Goal: Task Accomplishment & Management: Manage account settings

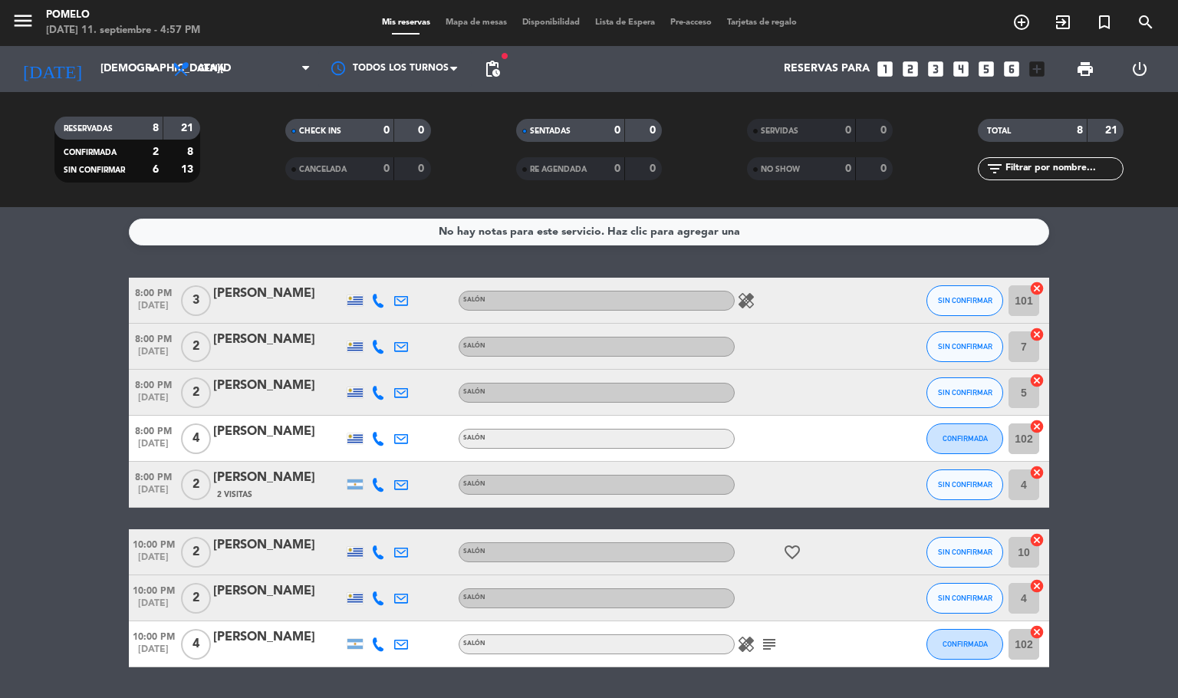
click at [373, 297] on icon at bounding box center [378, 301] width 14 height 14
click at [389, 276] on span "content_paste" at bounding box center [395, 274] width 12 height 12
click at [375, 348] on icon at bounding box center [378, 347] width 14 height 14
click at [389, 323] on span "content_paste" at bounding box center [395, 320] width 12 height 12
click at [389, 324] on span "content_paste" at bounding box center [395, 320] width 12 height 12
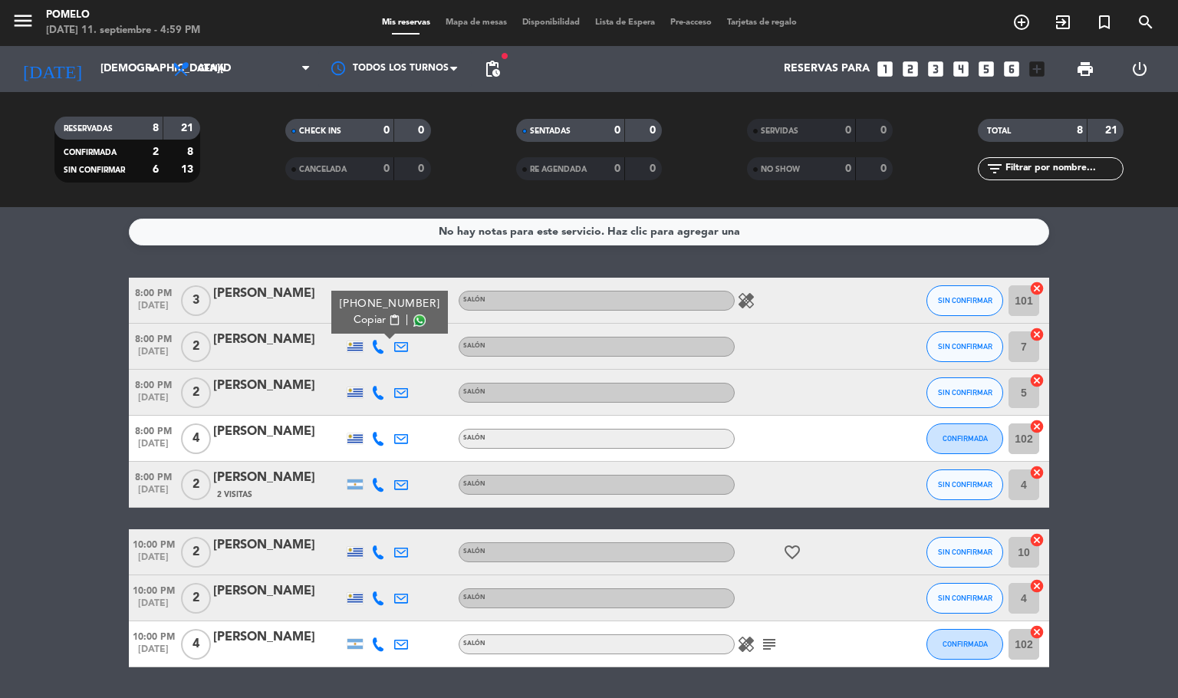
click at [380, 399] on div at bounding box center [378, 392] width 23 height 45
click at [380, 396] on icon at bounding box center [378, 393] width 14 height 14
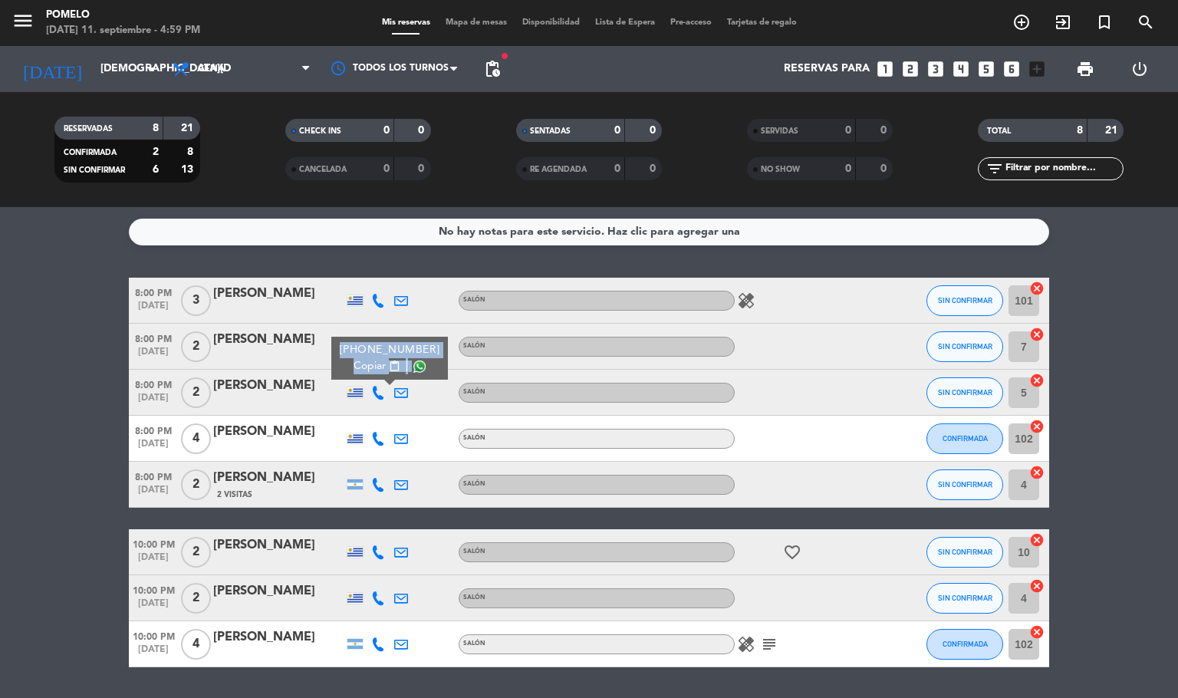
click at [389, 360] on span "content_paste" at bounding box center [395, 366] width 12 height 12
click at [380, 433] on icon at bounding box center [378, 439] width 14 height 14
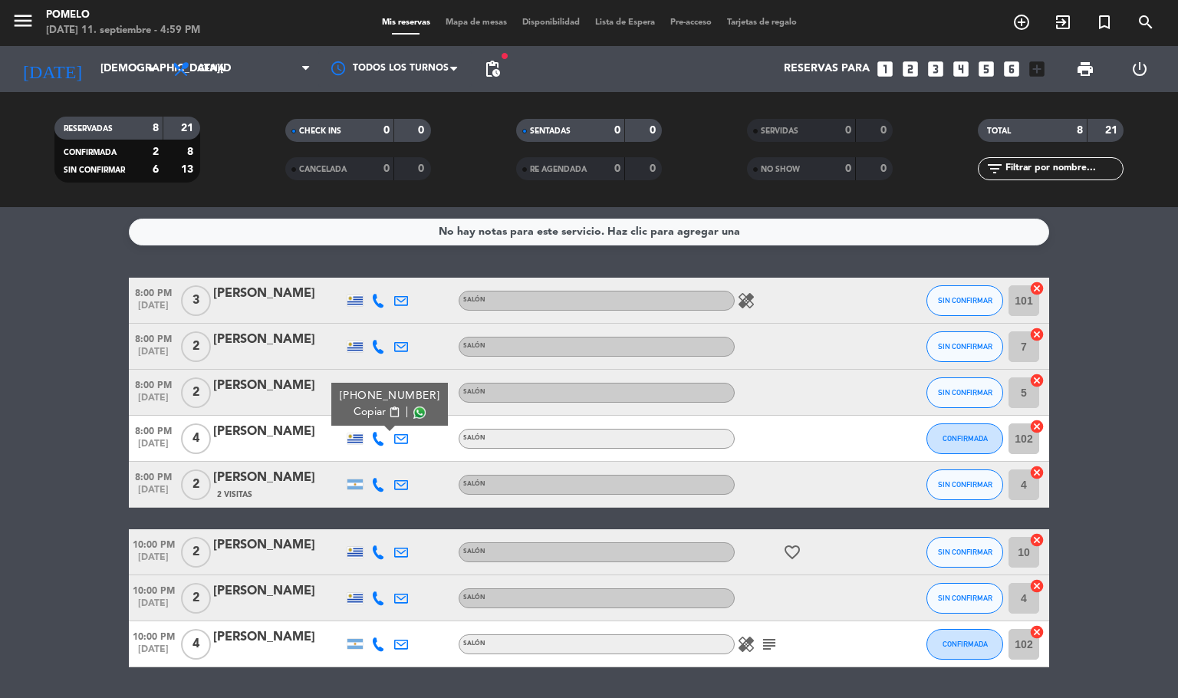
click at [389, 413] on span "content_paste" at bounding box center [395, 412] width 12 height 12
click at [382, 486] on icon at bounding box center [378, 485] width 14 height 14
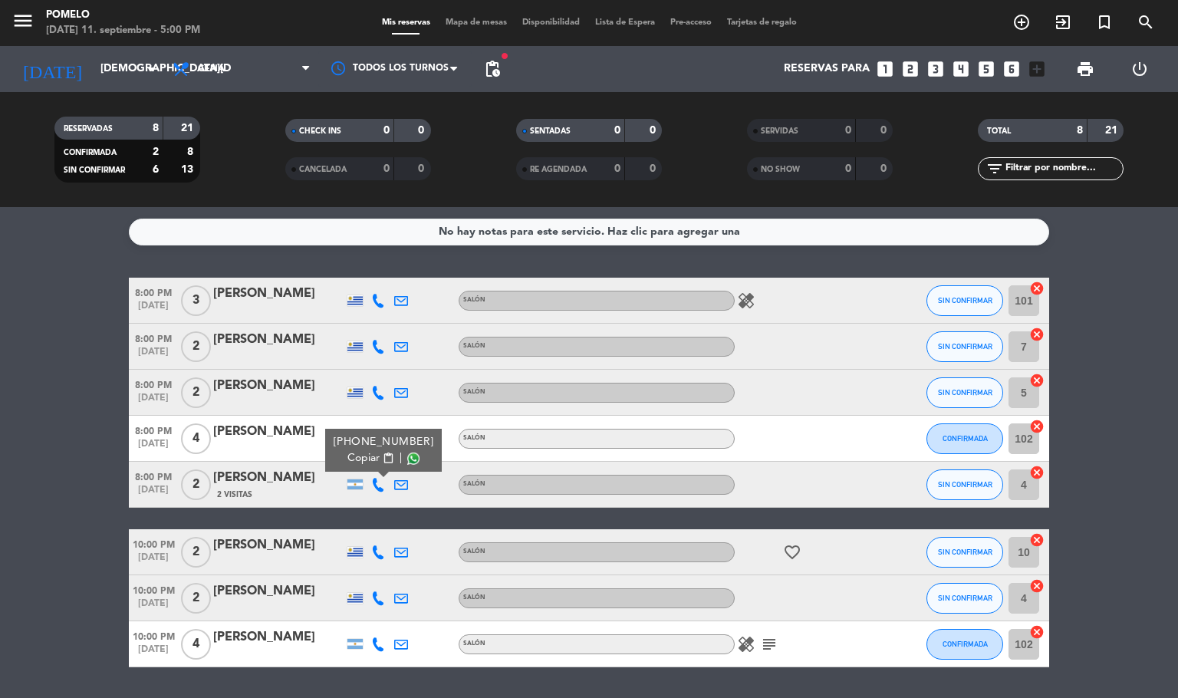
click at [383, 456] on span "content_paste" at bounding box center [389, 458] width 12 height 12
click at [378, 672] on div "No hay notas para este servicio. Haz clic para agregar una 8:00 PM [DATE] 3 [PE…" at bounding box center [589, 452] width 1178 height 491
click at [377, 547] on icon at bounding box center [378, 552] width 14 height 14
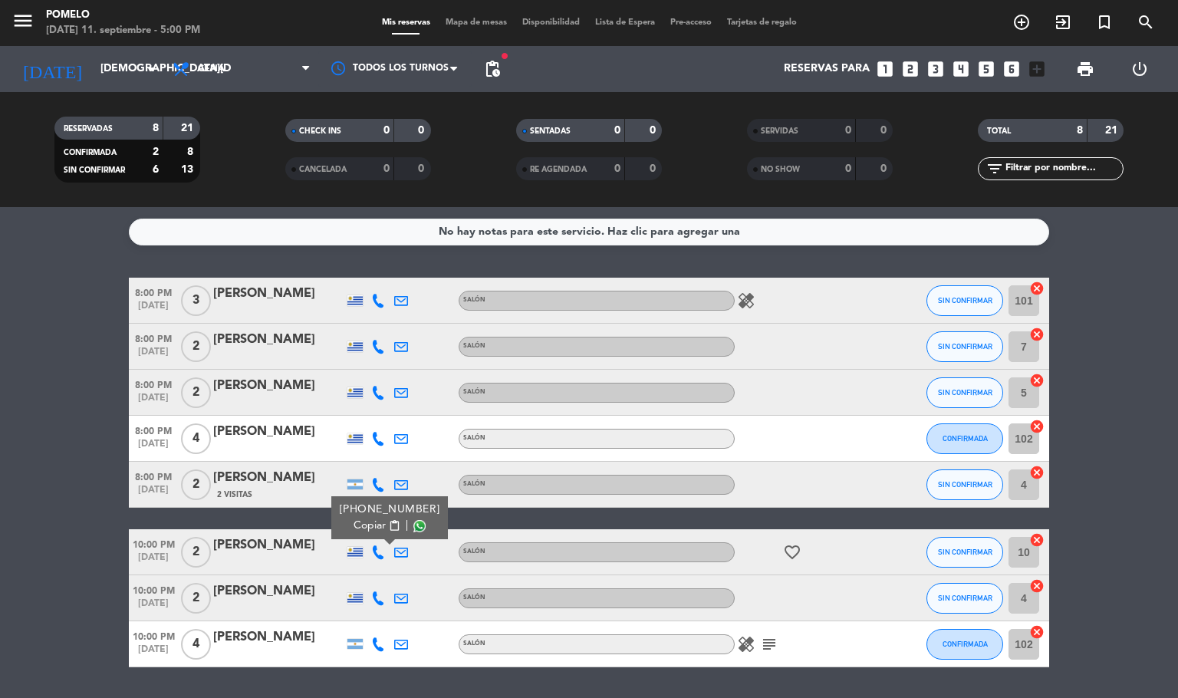
click at [389, 525] on span "content_paste" at bounding box center [395, 526] width 12 height 12
click at [380, 594] on icon at bounding box center [378, 598] width 14 height 14
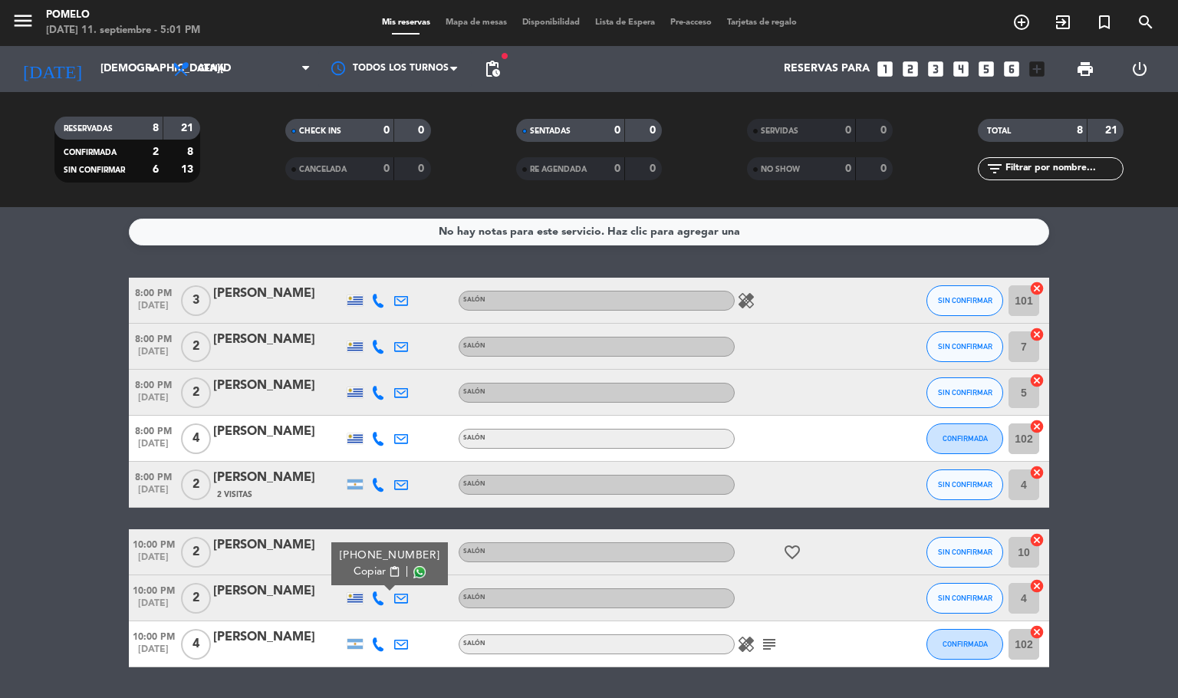
click at [389, 569] on span "content_paste" at bounding box center [395, 572] width 12 height 12
click at [477, 682] on div "No hay notas para este servicio. Haz clic para agregar una 8:00 PM [DATE] 3 [PE…" at bounding box center [589, 452] width 1178 height 491
click at [380, 640] on icon at bounding box center [378, 644] width 14 height 14
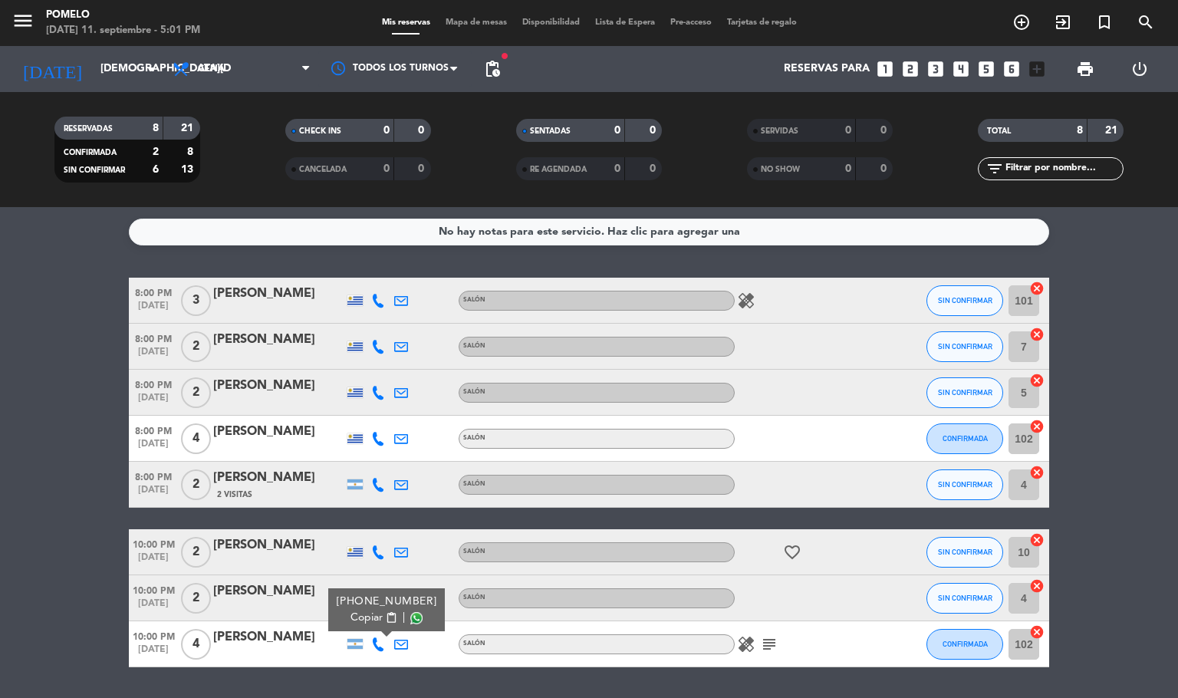
click at [386, 616] on span "content_paste" at bounding box center [392, 618] width 12 height 12
click at [1152, 437] on bookings-row "8:00 PM [DATE] 3 [PERSON_NAME] Salón healing SIN CONFIRMAR 101 cancel 8:00 PM […" at bounding box center [589, 473] width 1178 height 390
click at [373, 347] on icon at bounding box center [378, 347] width 14 height 14
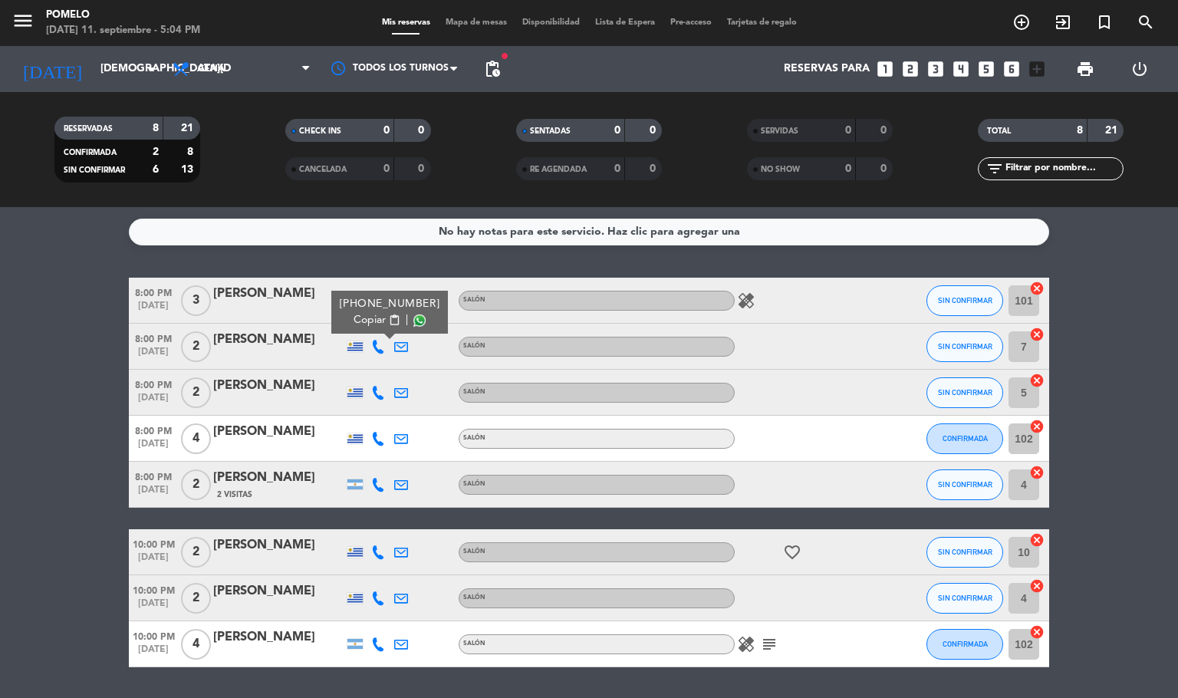
click at [380, 393] on icon at bounding box center [378, 393] width 14 height 14
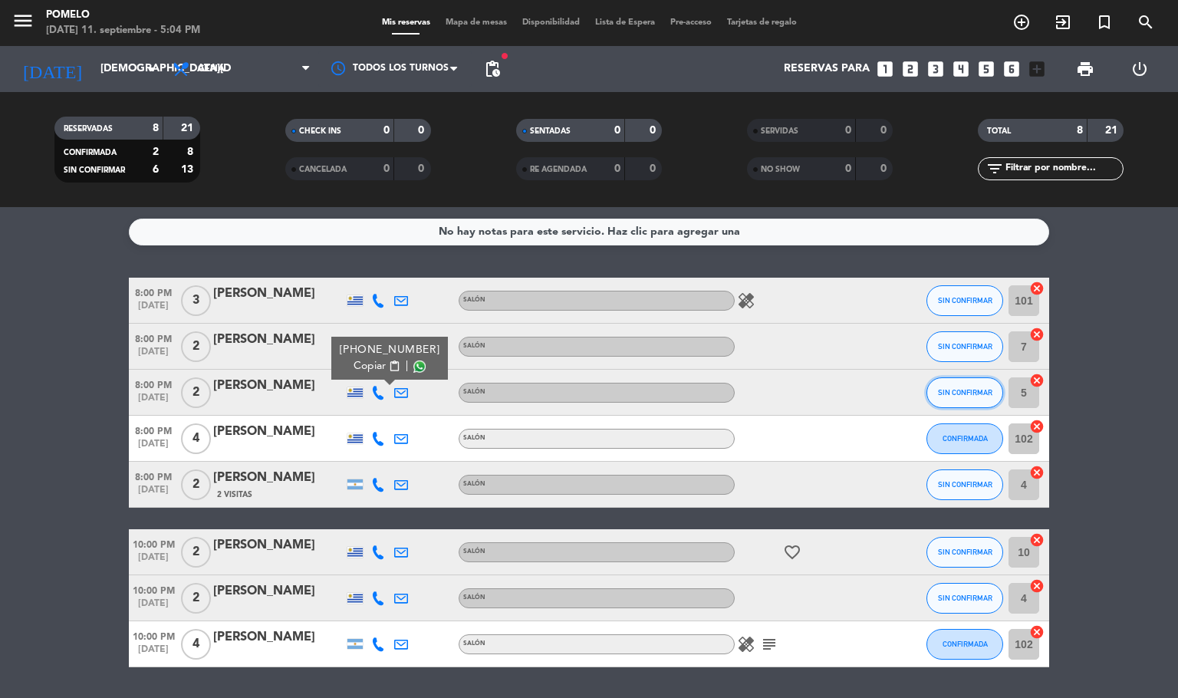
click at [962, 388] on span "SIN CONFIRMAR" at bounding box center [965, 392] width 54 height 8
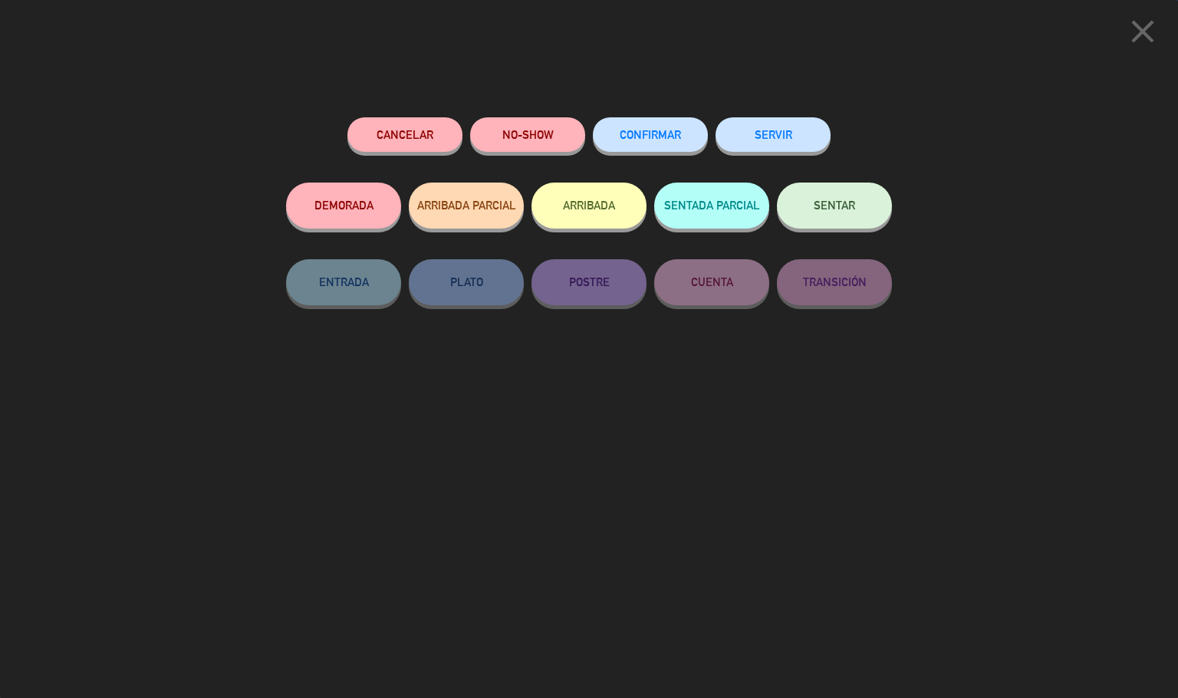
click at [649, 140] on span "CONFIRMAR" at bounding box center [650, 134] width 61 height 13
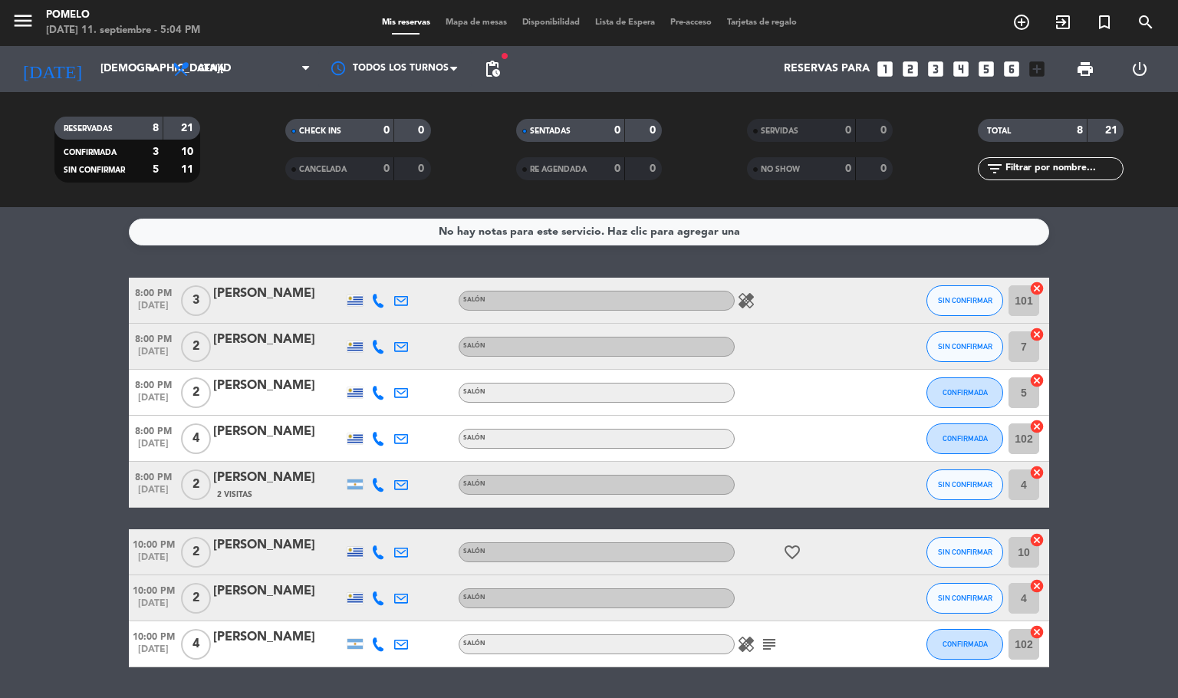
click at [1176, 340] on bookings-row "8:00 PM [DATE] 3 [PERSON_NAME] Salón healing SIN CONFIRMAR 101 cancel 8:00 PM […" at bounding box center [589, 473] width 1178 height 390
click at [975, 297] on span "SIN CONFIRMAR" at bounding box center [965, 300] width 54 height 8
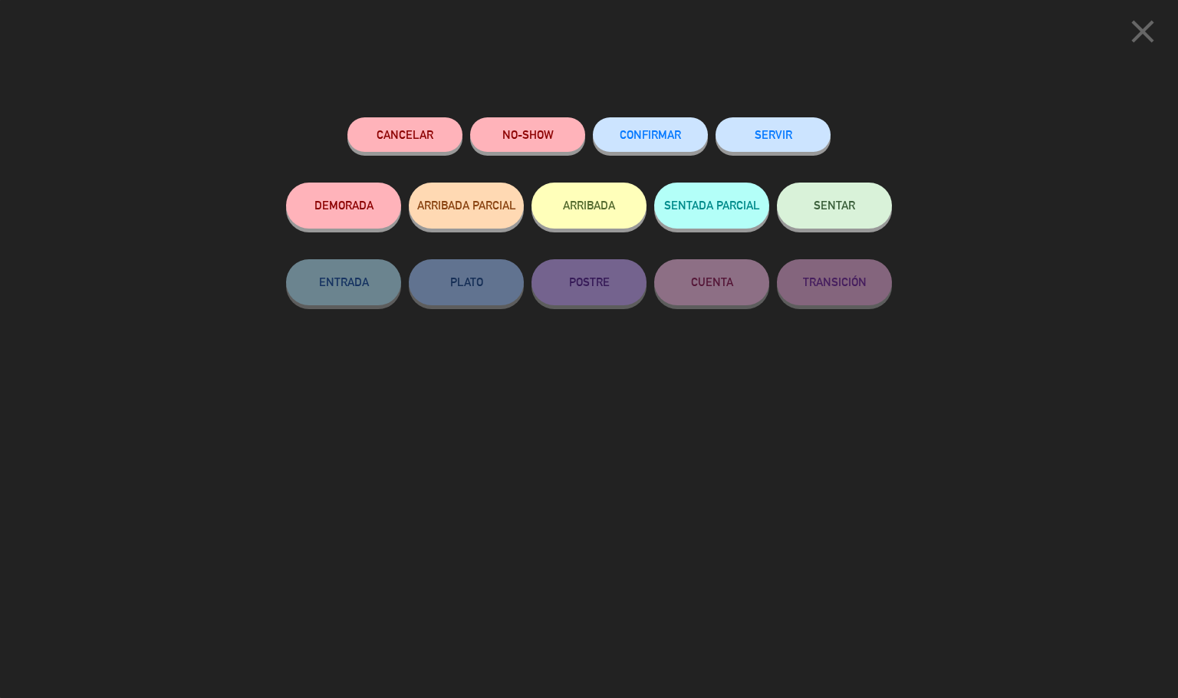
click at [633, 132] on span "CONFIRMAR" at bounding box center [650, 134] width 61 height 13
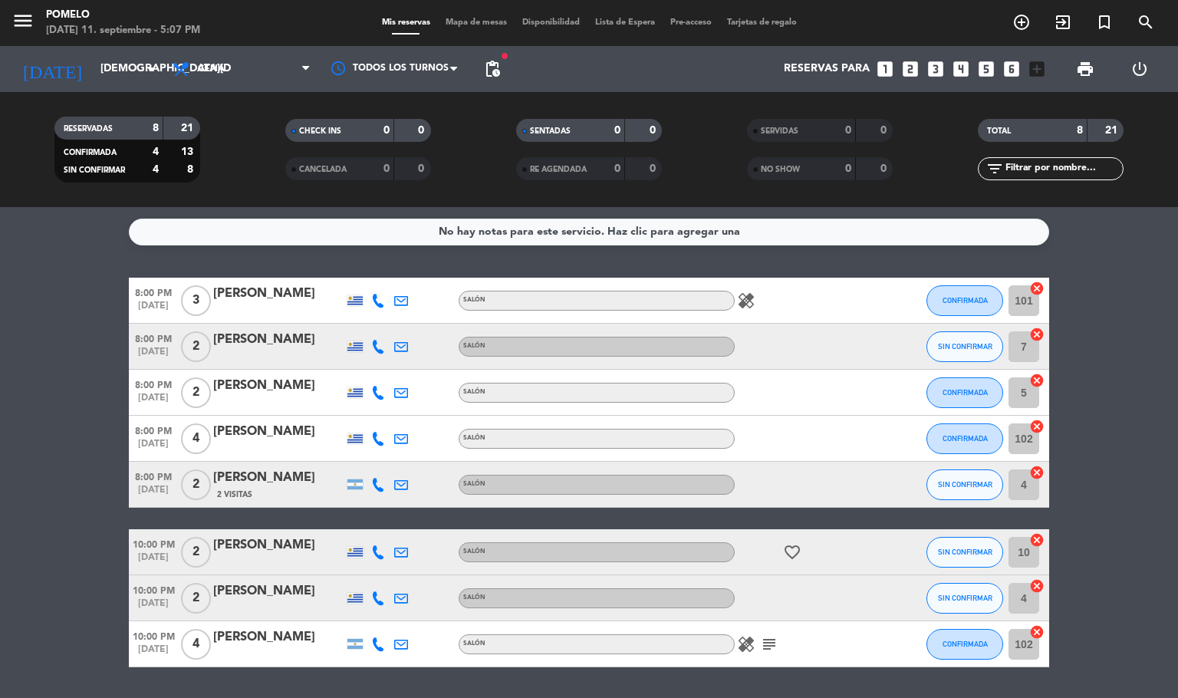
click at [385, 483] on div at bounding box center [378, 484] width 23 height 45
click at [373, 483] on icon at bounding box center [378, 485] width 14 height 14
click at [976, 490] on button "SIN CONFIRMAR" at bounding box center [964, 484] width 77 height 31
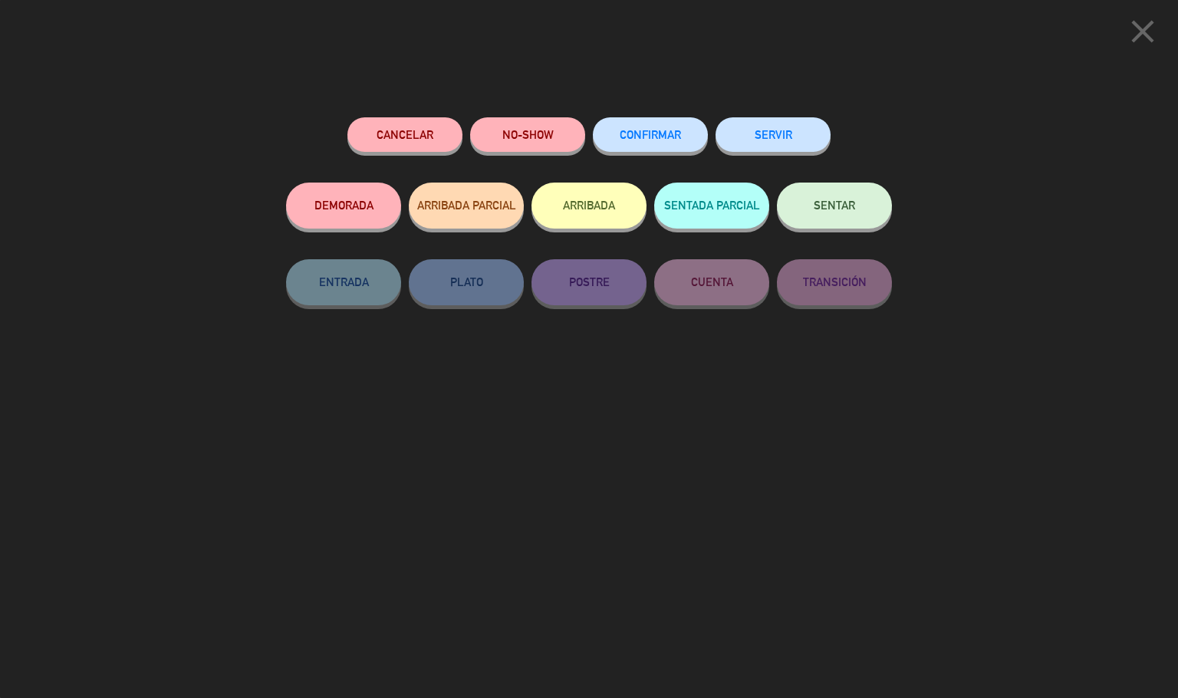
click at [683, 127] on button "CONFIRMAR" at bounding box center [650, 134] width 115 height 35
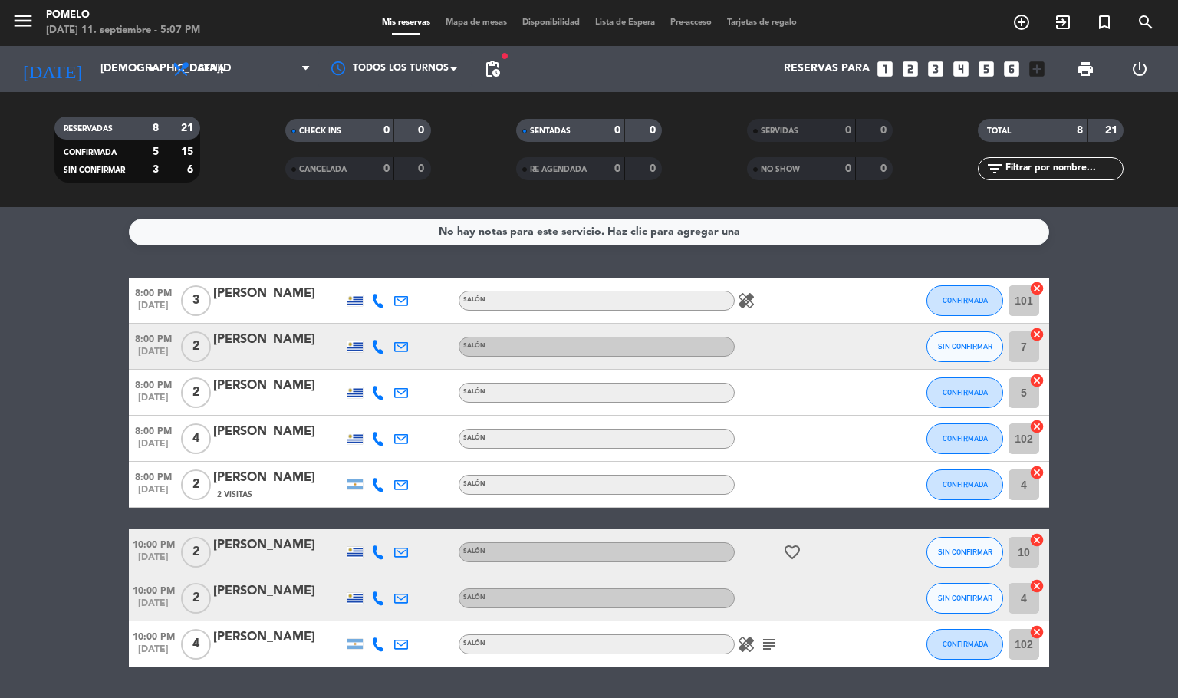
click at [382, 482] on icon at bounding box center [378, 485] width 14 height 14
click at [1142, 403] on bookings-row "8:00 PM [DATE] 3 [PERSON_NAME] Salón healing CONFIRMADA 101 cancel 8:00 PM [DAT…" at bounding box center [589, 473] width 1178 height 390
click at [1176, 384] on bookings-row "8:00 PM [DATE] 3 [PERSON_NAME] Salón healing CONFIRMADA 101 cancel 8:00 PM [DAT…" at bounding box center [589, 473] width 1178 height 390
click at [1137, 377] on bookings-row "8:00 PM [DATE] 3 [PERSON_NAME] Salón healing CONFIRMADA 101 cancel 8:00 PM [DAT…" at bounding box center [589, 473] width 1178 height 390
